Goal: Information Seeking & Learning: Learn about a topic

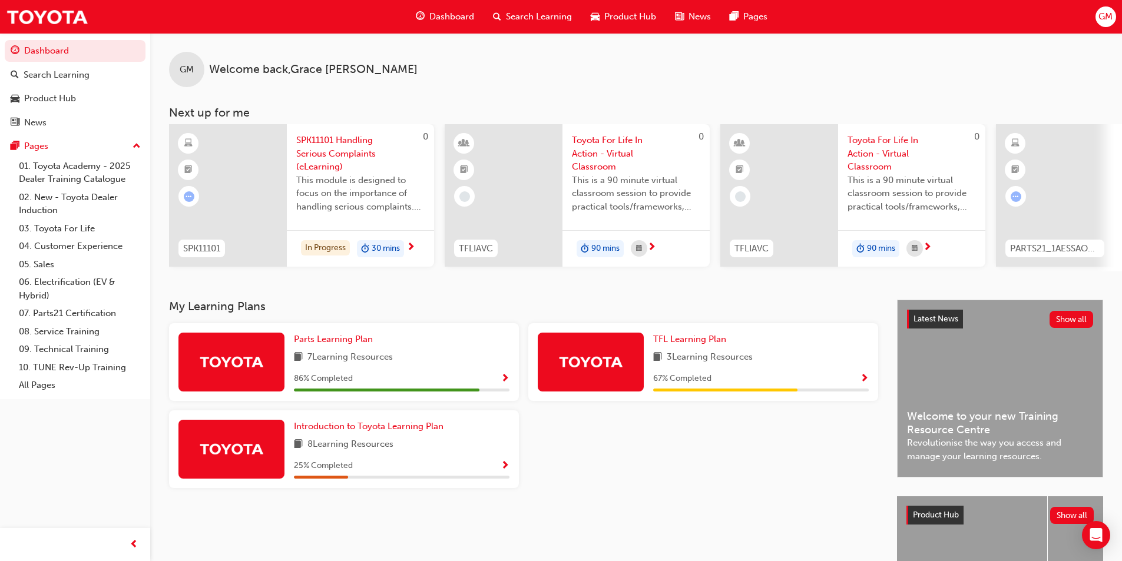
click at [501, 382] on span "Show Progress" at bounding box center [505, 379] width 9 height 11
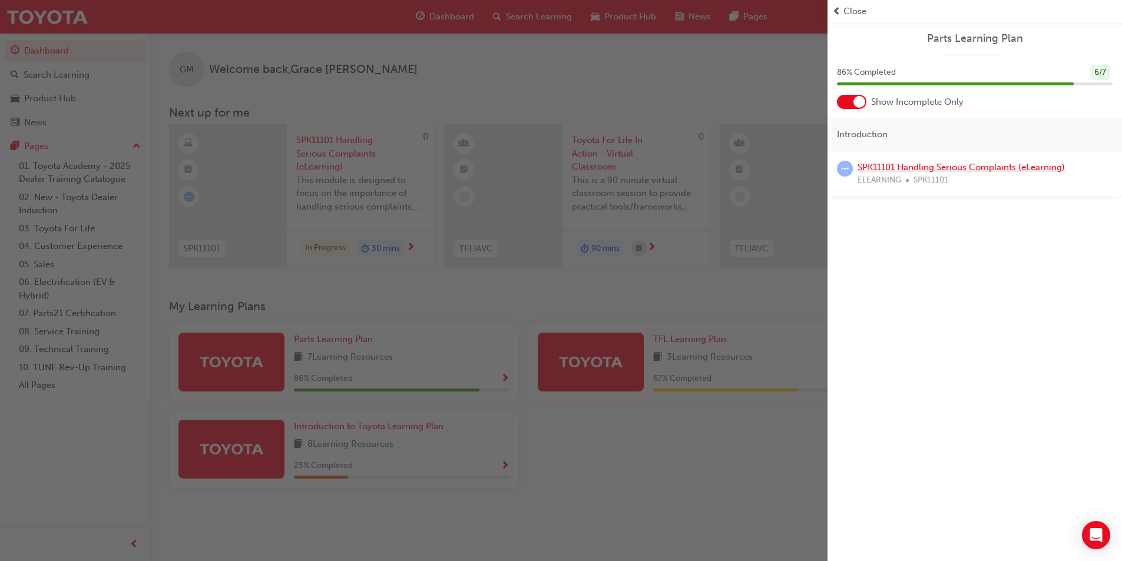
click at [981, 168] on link "SPK11101 Handling Serious Complaints (eLearning)" at bounding box center [961, 167] width 207 height 11
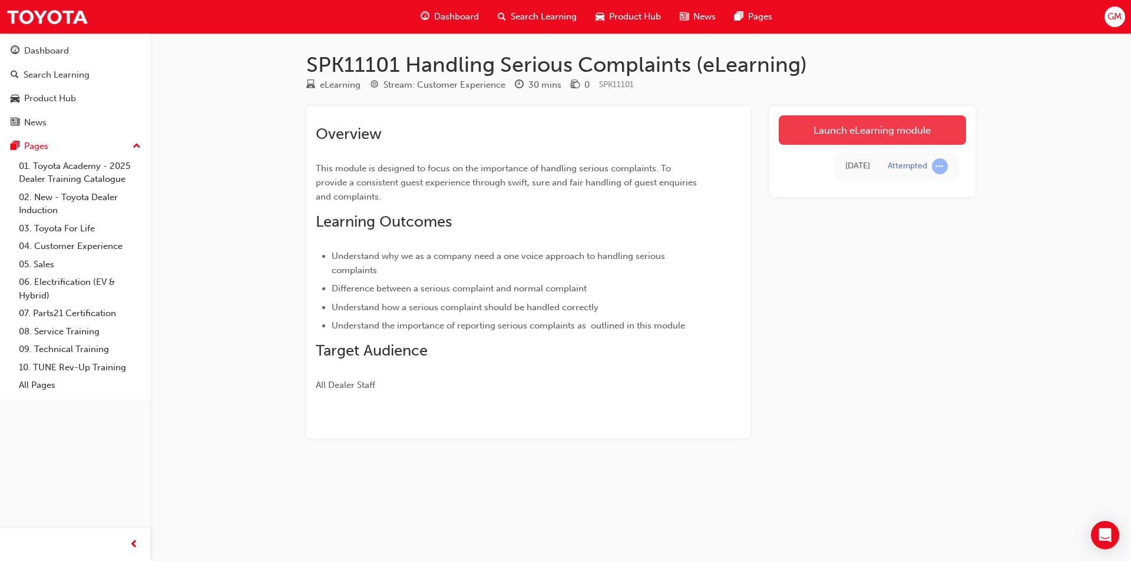
click at [862, 130] on link "Launch eLearning module" at bounding box center [872, 129] width 187 height 29
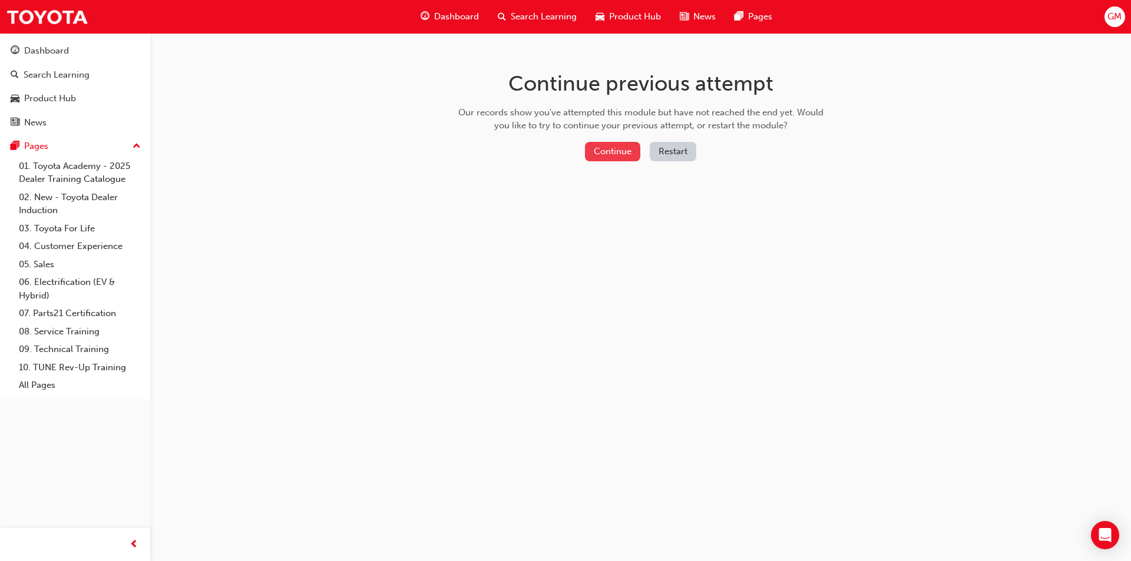
click at [610, 151] on button "Continue" at bounding box center [612, 151] width 55 height 19
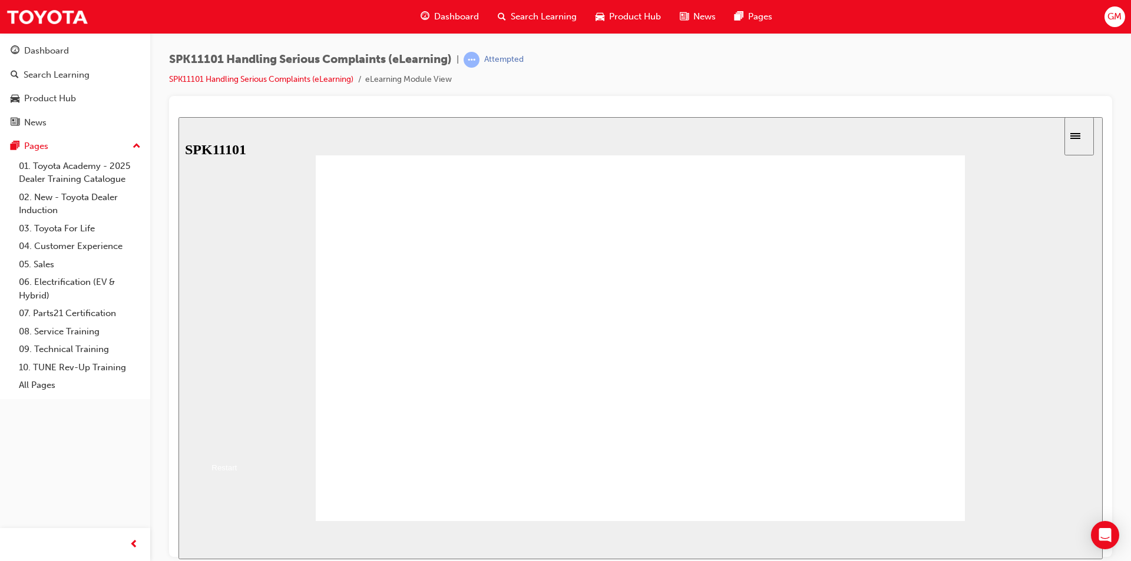
click at [217, 437] on button "Resume" at bounding box center [197, 443] width 39 height 12
click at [1054, 359] on div "slide: Resetting the Quality Benchmark Back to top SUBMIT NEXT PREV Menu Introd…" at bounding box center [640, 338] width 924 height 442
click at [220, 448] on div "slide: Resetting the Quality Benchmark Back to top SUBMIT NEXT PREV Menu Introd…" at bounding box center [640, 338] width 924 height 442
click at [1080, 257] on div "slide: Resetting the Quality Benchmark Back to top SUBMIT NEXT PREV Menu Introd…" at bounding box center [640, 338] width 924 height 442
